Goal: Task Accomplishment & Management: Use online tool/utility

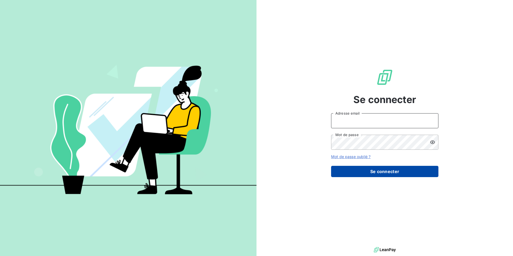
type input "[PERSON_NAME][EMAIL_ADDRESS][PERSON_NAME][DOMAIN_NAME]"
click at [370, 174] on button "Se connecter" at bounding box center [384, 171] width 107 height 11
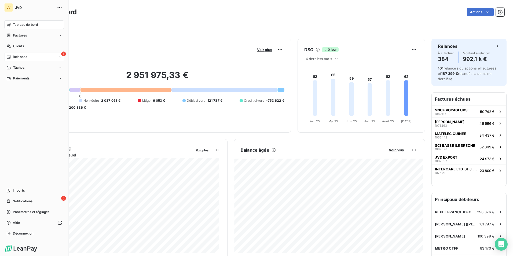
click at [28, 58] on div "1 Relances" at bounding box center [34, 57] width 60 height 9
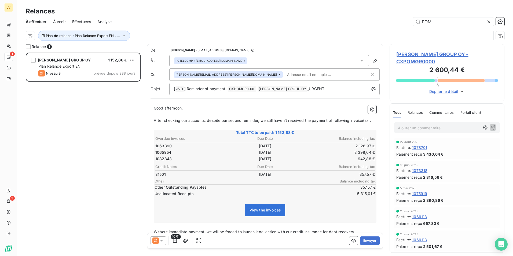
scroll to position [199, 111]
click at [489, 21] on icon at bounding box center [488, 21] width 5 height 5
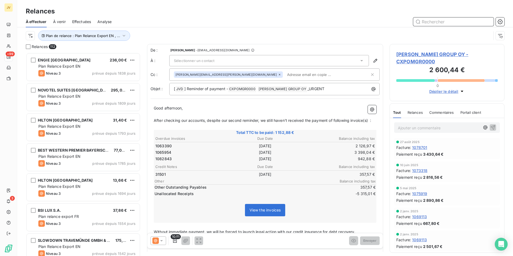
click at [458, 22] on input "text" at bounding box center [453, 21] width 80 height 9
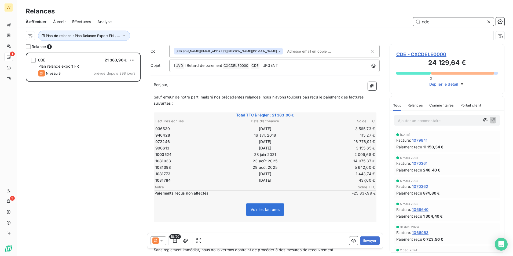
scroll to position [24, 0]
drag, startPoint x: 431, startPoint y: 22, endPoint x: 400, endPoint y: 23, distance: 30.8
click at [400, 23] on div "cde" at bounding box center [311, 21] width 386 height 9
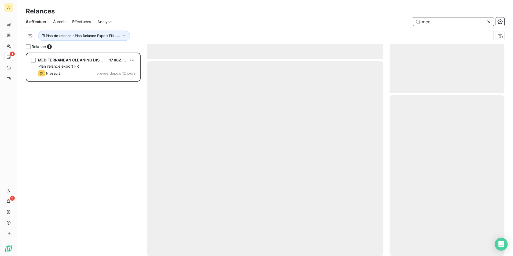
scroll to position [199, 111]
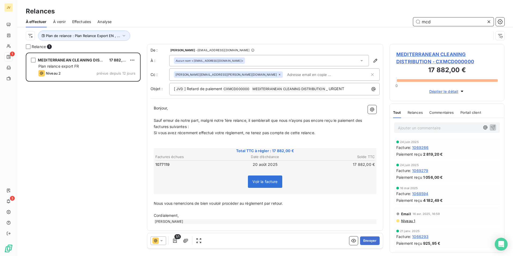
type input "mcd"
click at [285, 74] on input "text" at bounding box center [316, 75] width 62 height 8
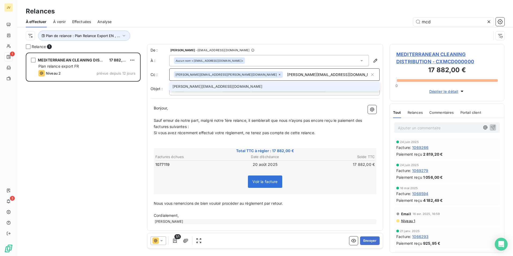
type input "[PERSON_NAME][EMAIL_ADDRESS][DOMAIN_NAME]"
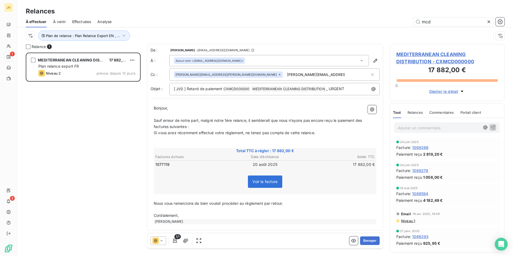
click at [275, 114] on p at bounding box center [265, 114] width 223 height 6
click at [273, 72] on div "[PERSON_NAME][EMAIL_ADDRESS][PERSON_NAME][DOMAIN_NAME] [PERSON_NAME][DOMAIN_NAM…" at bounding box center [272, 75] width 196 height 8
type input "[PERSON_NAME][EMAIL_ADDRESS][DOMAIN_NAME]"
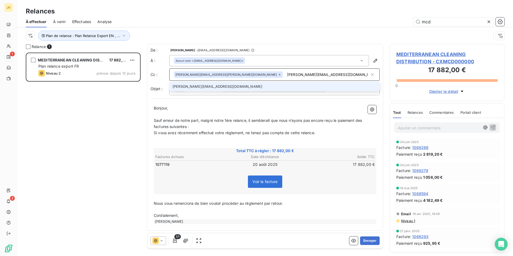
click at [212, 87] on li "[PERSON_NAME][EMAIL_ADDRESS][DOMAIN_NAME]" at bounding box center [274, 86] width 210 height 9
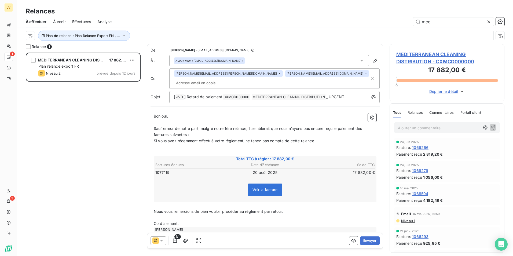
click at [164, 240] on icon at bounding box center [161, 240] width 5 height 5
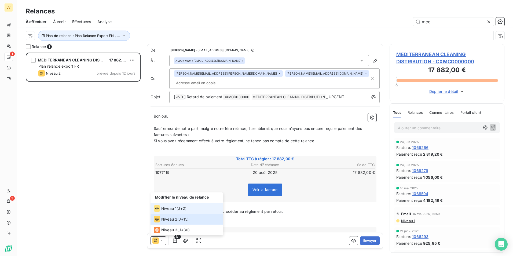
click at [167, 210] on span "Niveau 1" at bounding box center [168, 208] width 15 height 5
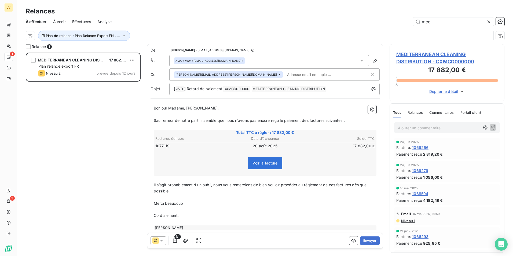
click at [285, 73] on input "text" at bounding box center [316, 75] width 62 height 8
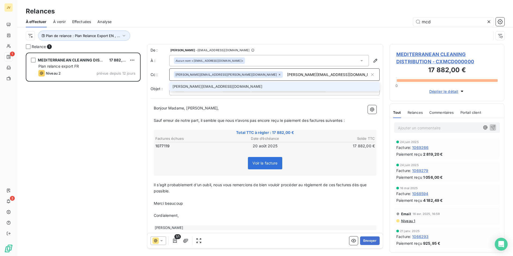
type input "[PERSON_NAME][EMAIL_ADDRESS][DOMAIN_NAME]"
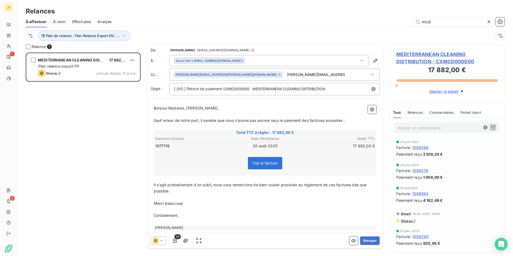
click at [281, 67] on div "De : [PERSON_NAME] - [EMAIL_ADDRESS][DOMAIN_NAME] À : Aucun nom <[EMAIL_ADDRESS…" at bounding box center [264, 71] width 229 height 48
click at [285, 74] on input "[PERSON_NAME][EMAIL_ADDRESS][DOMAIN_NAME]" at bounding box center [316, 75] width 62 height 8
type input "[PERSON_NAME][EMAIL_ADDRESS][DOMAIN_NAME]"
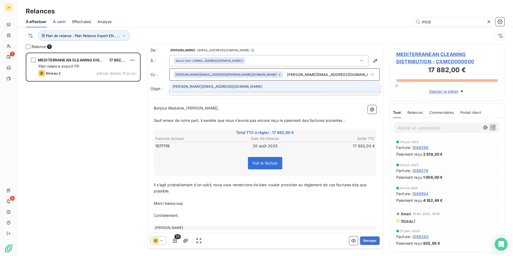
click at [222, 86] on li "[PERSON_NAME][EMAIL_ADDRESS][DOMAIN_NAME]" at bounding box center [274, 86] width 210 height 9
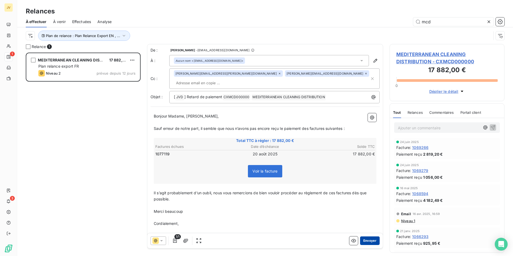
click at [366, 242] on button "Envoyer" at bounding box center [370, 240] width 20 height 9
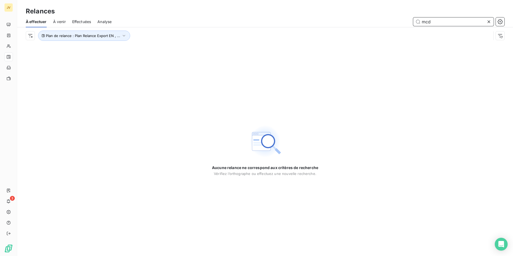
drag, startPoint x: 429, startPoint y: 24, endPoint x: 414, endPoint y: 24, distance: 15.3
click at [414, 24] on input "mcd" at bounding box center [453, 21] width 80 height 9
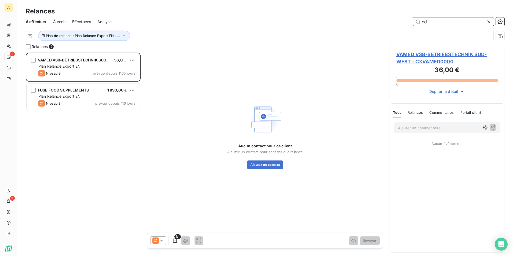
scroll to position [199, 111]
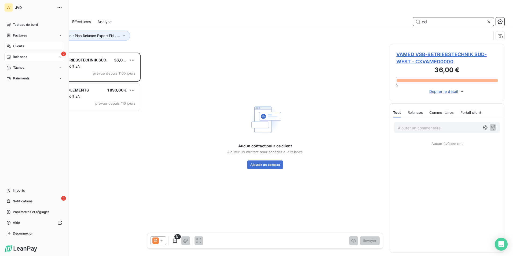
type input "ed"
click at [13, 43] on div "Clients" at bounding box center [34, 46] width 60 height 9
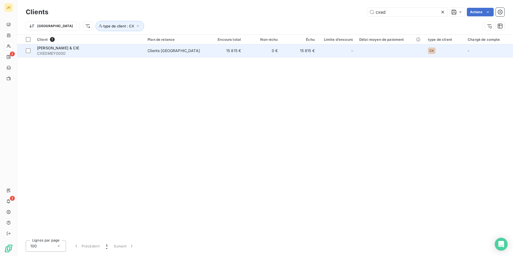
type input "cxed"
click at [69, 49] on span "[PERSON_NAME] & CIE" at bounding box center [58, 48] width 42 height 5
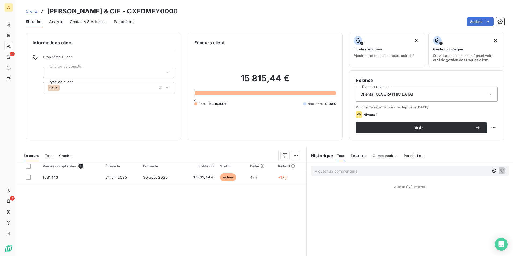
click at [456, 97] on div "Clients [GEOGRAPHIC_DATA]" at bounding box center [426, 94] width 142 height 15
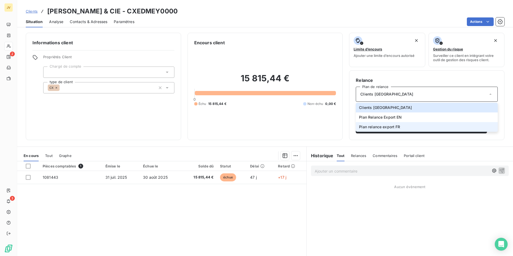
click at [374, 126] on span "Plan relance export FR" at bounding box center [379, 126] width 41 height 5
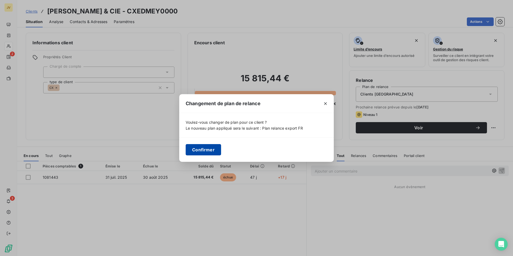
click at [209, 151] on button "Confirmer" at bounding box center [203, 149] width 35 height 11
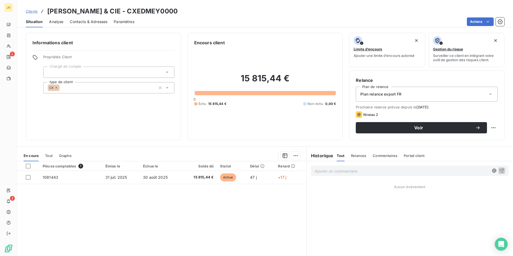
click at [102, 24] on span "Contacts & Adresses" at bounding box center [89, 21] width 38 height 5
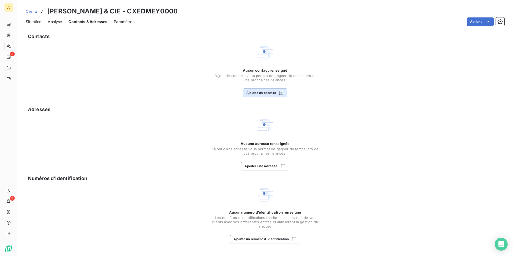
click at [274, 91] on button "Ajouter un contact" at bounding box center [265, 92] width 45 height 9
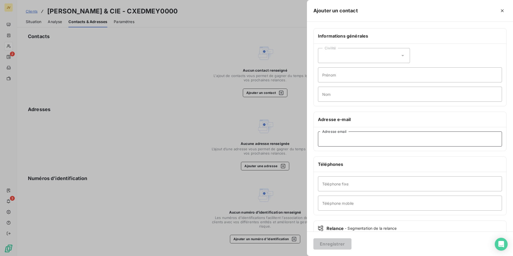
click at [336, 142] on input "Adresse email" at bounding box center [410, 138] width 184 height 15
paste input "[PERSON_NAME][EMAIL_ADDRESS][PERSON_NAME][DOMAIN_NAME]"
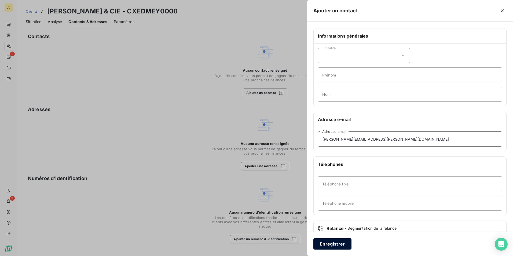
type input "[PERSON_NAME][EMAIL_ADDRESS][PERSON_NAME][DOMAIN_NAME]"
click at [322, 240] on button "Enregistrer" at bounding box center [332, 243] width 38 height 11
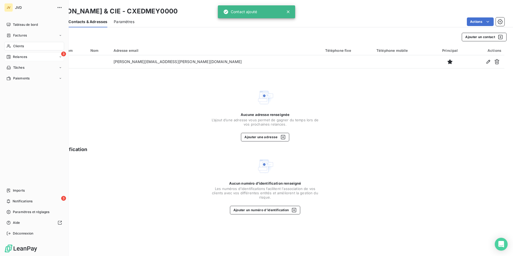
click at [16, 58] on span "Relances" at bounding box center [20, 56] width 14 height 5
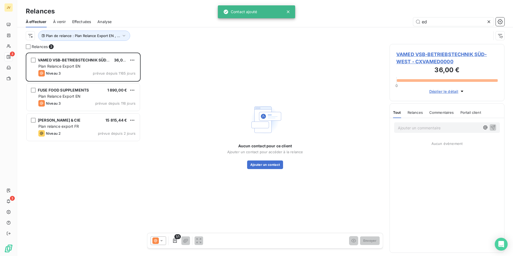
scroll to position [199, 111]
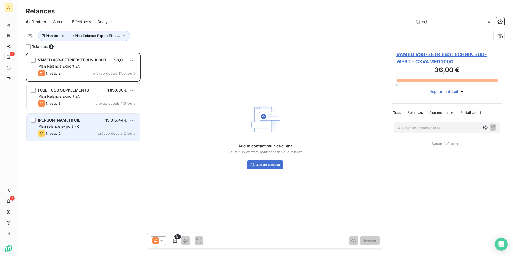
click at [59, 122] on span "[PERSON_NAME] & CIE" at bounding box center [59, 120] width 43 height 5
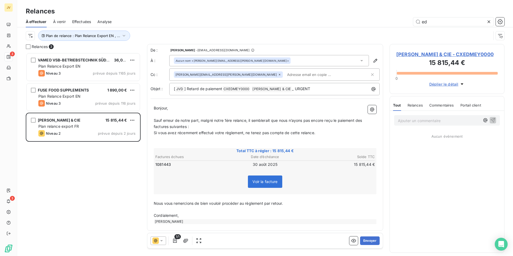
click at [161, 239] on icon at bounding box center [161, 240] width 5 height 5
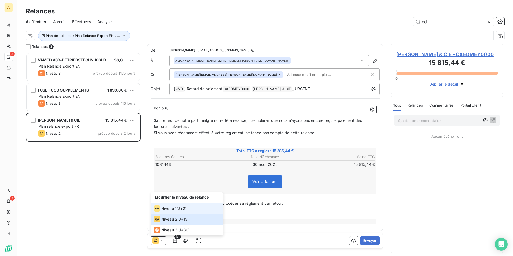
click at [164, 208] on span "Niveau 1" at bounding box center [168, 208] width 15 height 5
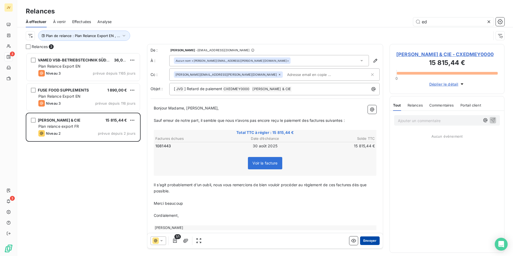
click at [366, 242] on button "Envoyer" at bounding box center [370, 240] width 20 height 9
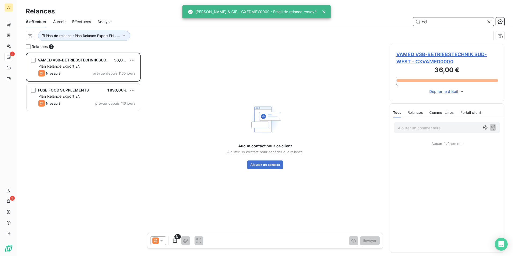
drag, startPoint x: 435, startPoint y: 21, endPoint x: 417, endPoint y: 21, distance: 18.2
click at [418, 21] on input "ed" at bounding box center [453, 21] width 80 height 9
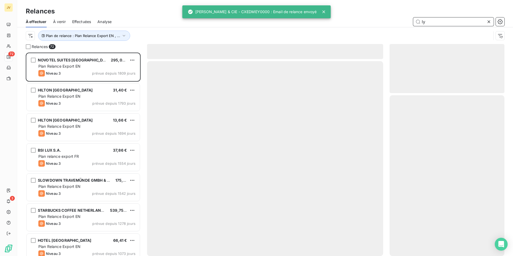
scroll to position [199, 111]
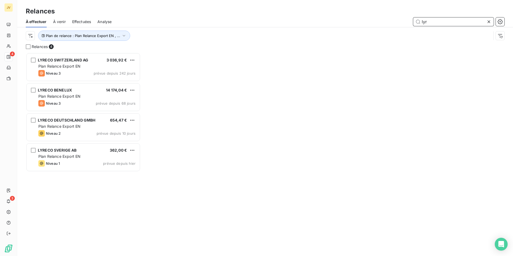
scroll to position [199, 111]
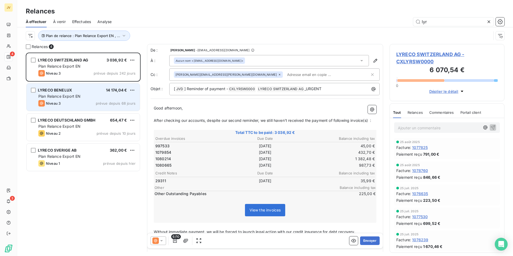
click at [94, 98] on div "Plan Relance Export EN" at bounding box center [86, 96] width 97 height 5
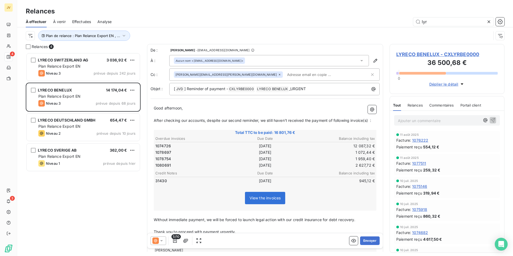
click at [159, 241] on icon at bounding box center [161, 240] width 5 height 5
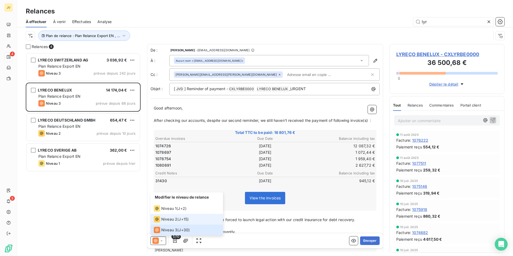
click at [178, 218] on div "Niveau 2 ( J+15 )" at bounding box center [171, 219] width 35 height 6
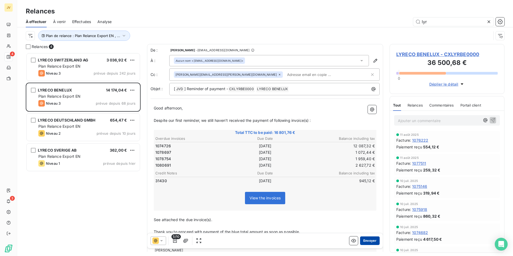
click at [371, 240] on button "Envoyer" at bounding box center [370, 240] width 20 height 9
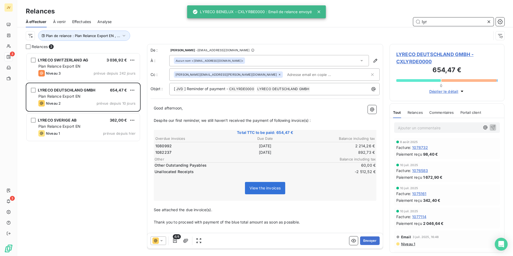
drag, startPoint x: 431, startPoint y: 22, endPoint x: 408, endPoint y: 21, distance: 22.8
click at [409, 21] on div "lyr" at bounding box center [311, 21] width 386 height 9
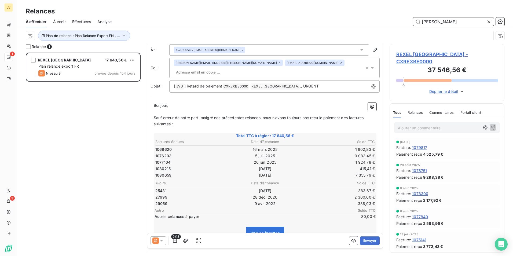
scroll to position [27, 0]
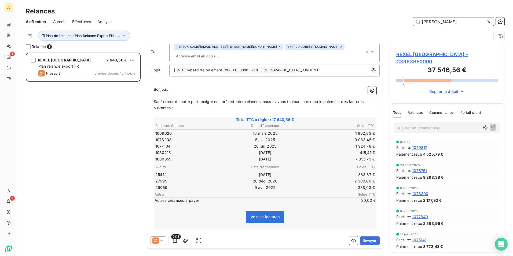
type input "[PERSON_NAME]"
click at [368, 242] on button "Envoyer" at bounding box center [370, 240] width 20 height 9
